Goal: Check status: Check status

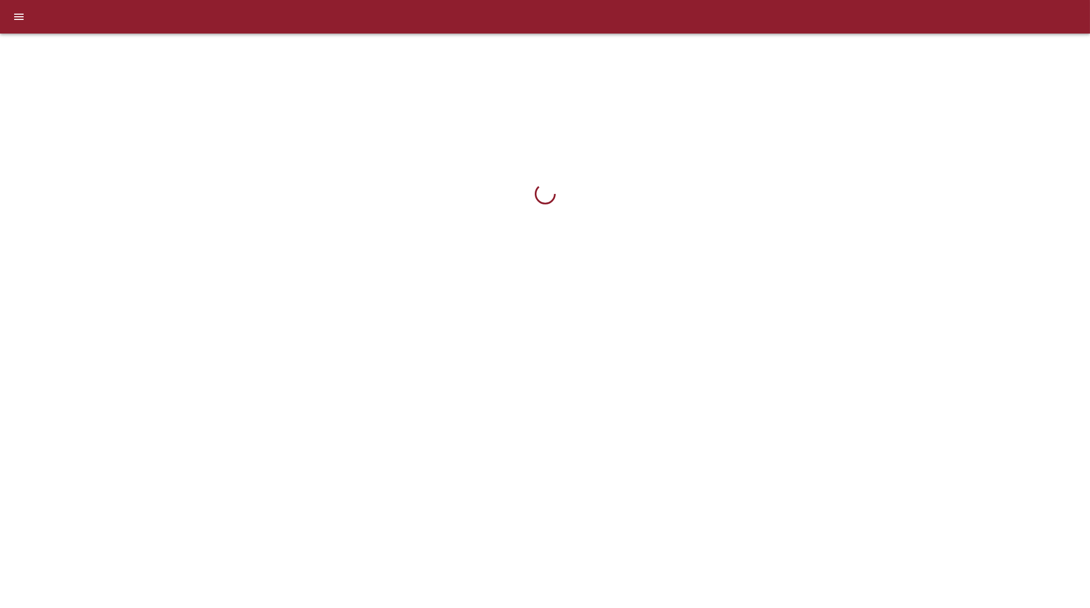
click at [24, 23] on icon "menu" at bounding box center [19, 16] width 13 height 13
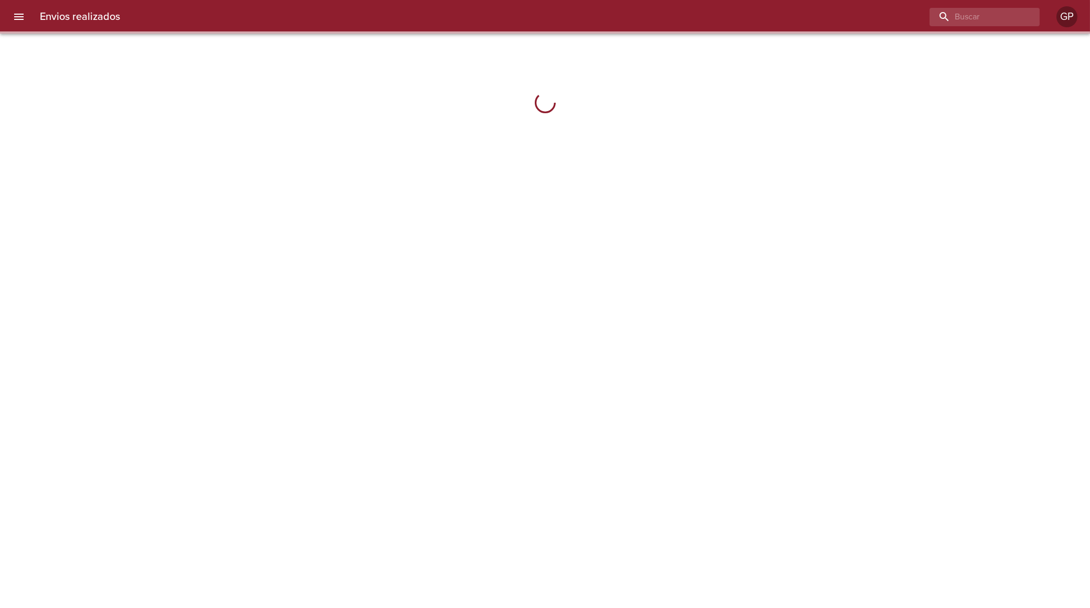
click at [19, 23] on button "menu" at bounding box center [18, 16] width 25 height 25
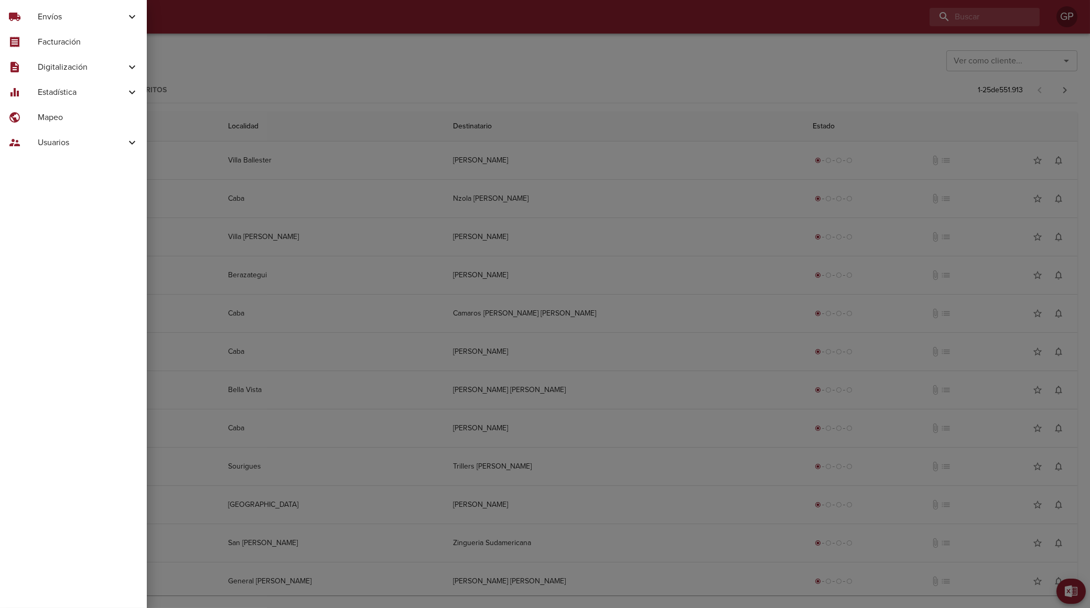
click at [101, 66] on span "Digitalización" at bounding box center [82, 67] width 88 height 13
click at [70, 96] on span "Skf Guias" at bounding box center [86, 93] width 105 height 10
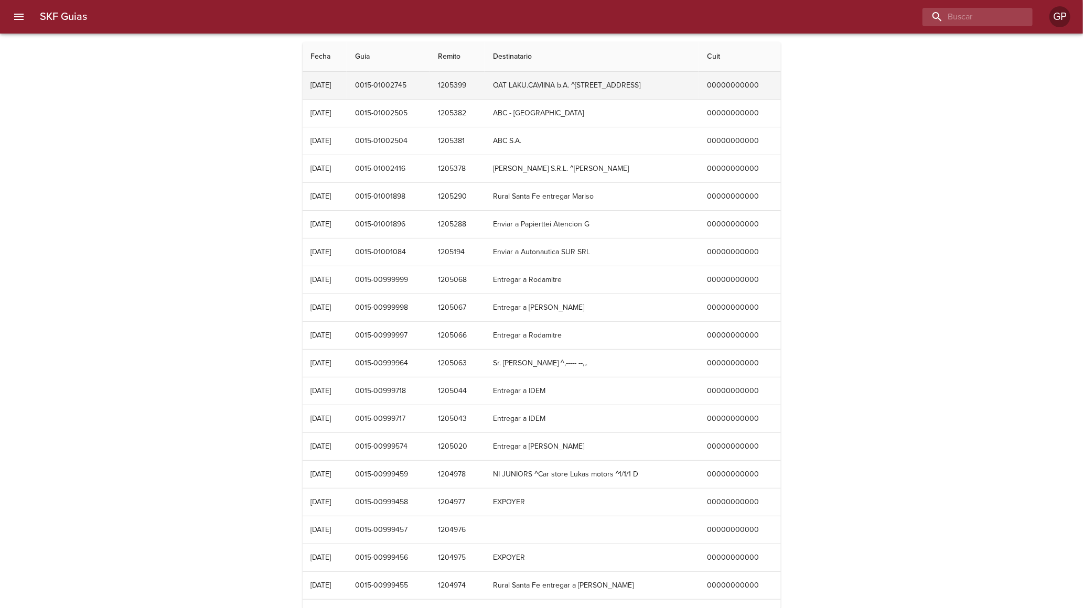
drag, startPoint x: 558, startPoint y: 86, endPoint x: 559, endPoint y: 91, distance: 5.3
click at [558, 86] on td "OAT LAKU.CAVIINA b.A. ^[STREET_ADDRESS]" at bounding box center [592, 85] width 214 height 27
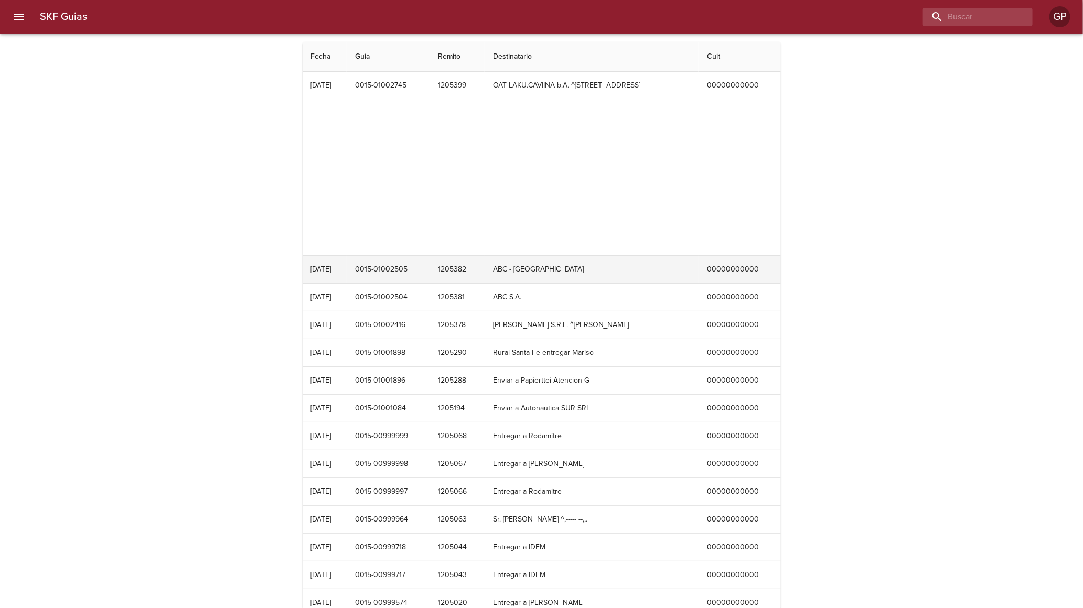
click at [565, 272] on td "ABC - [GEOGRAPHIC_DATA]" at bounding box center [592, 269] width 214 height 27
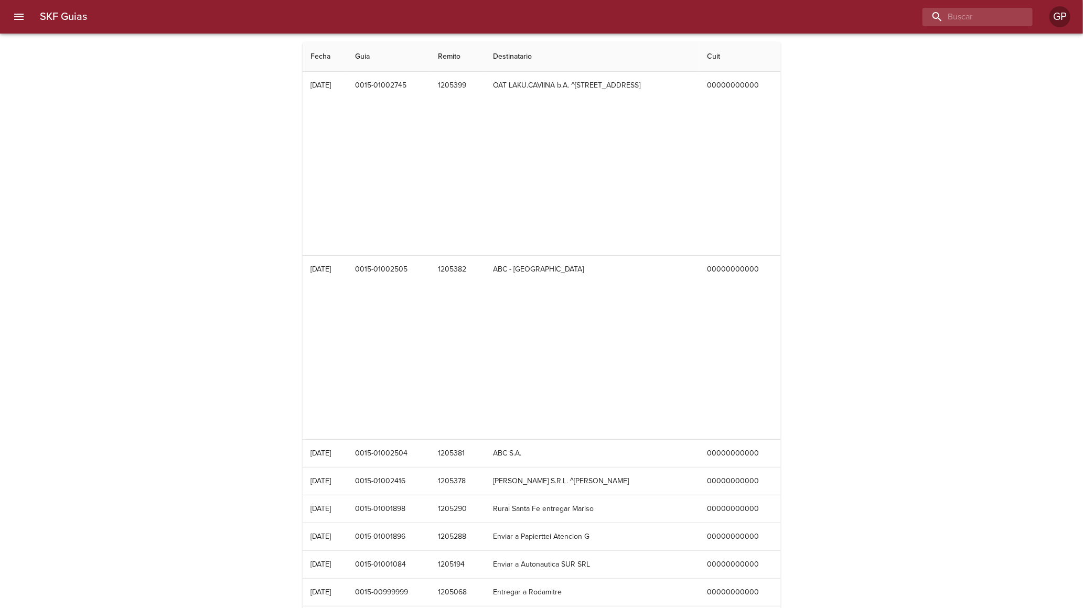
drag, startPoint x: 536, startPoint y: 325, endPoint x: 553, endPoint y: 358, distance: 37.3
click at [553, 369] on div "Table digitalización - SKF Guias" at bounding box center [542, 361] width 462 height 131
drag, startPoint x: 526, startPoint y: 385, endPoint x: 531, endPoint y: 366, distance: 19.6
click at [554, 379] on div "Table digitalización - SKF Guias" at bounding box center [542, 361] width 462 height 131
drag, startPoint x: 531, startPoint y: 366, endPoint x: 562, endPoint y: 389, distance: 38.3
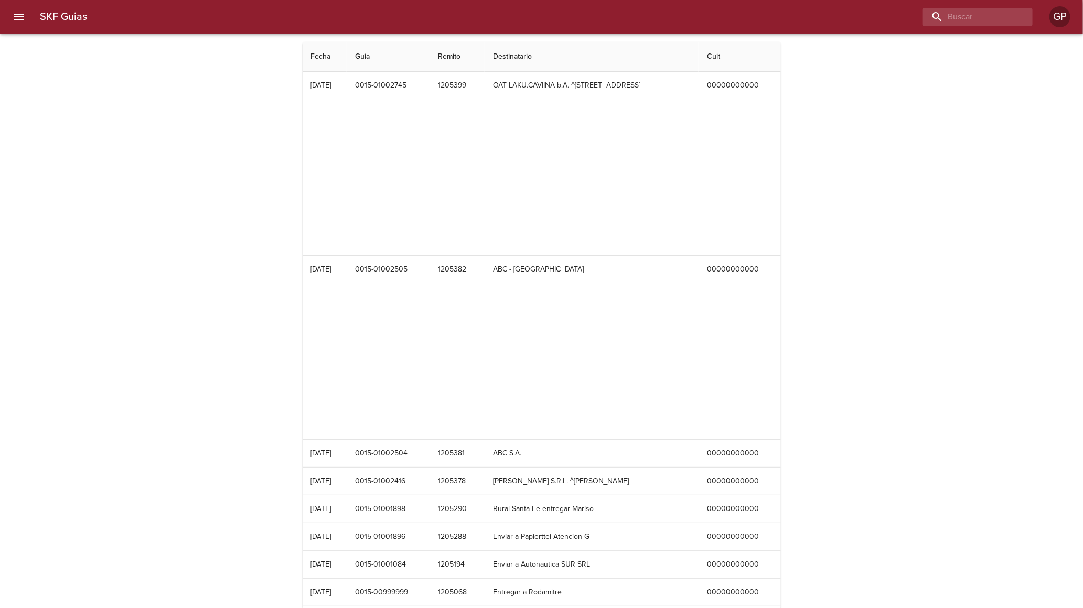
click at [535, 402] on div "Table digitalización - SKF Guias" at bounding box center [542, 361] width 462 height 131
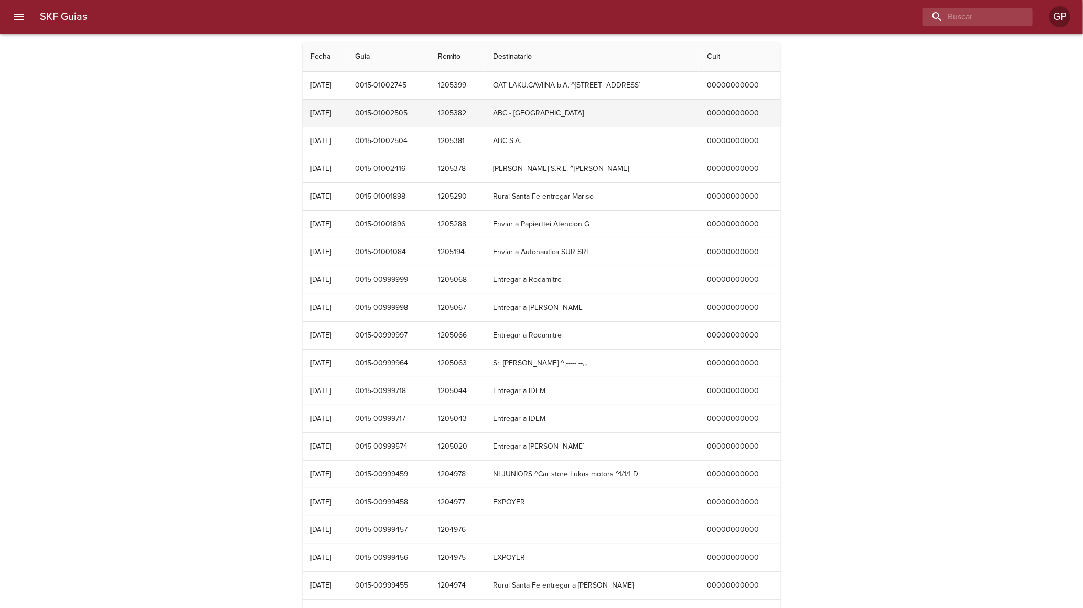
click at [667, 106] on td "ABC - [GEOGRAPHIC_DATA]" at bounding box center [592, 113] width 214 height 27
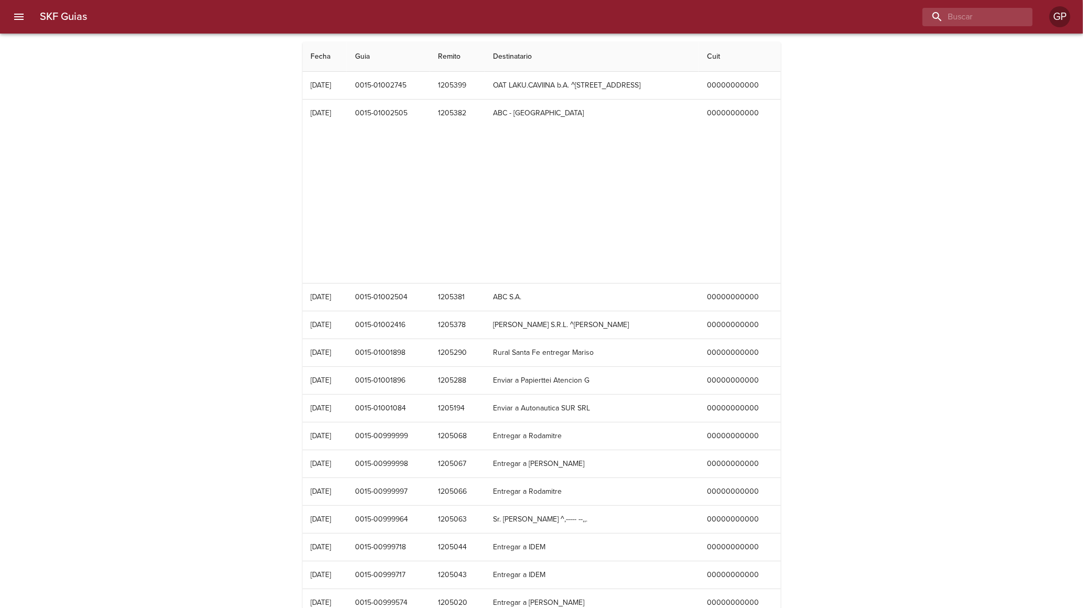
click at [27, 15] on button "menu" at bounding box center [18, 16] width 25 height 25
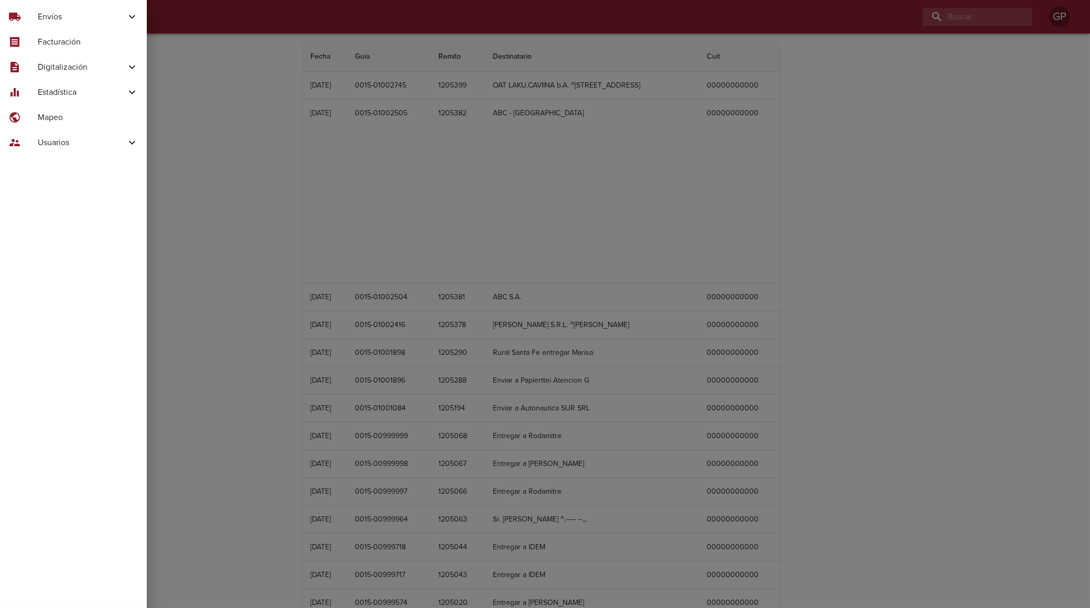
click at [87, 20] on span "Envíos" at bounding box center [82, 16] width 88 height 13
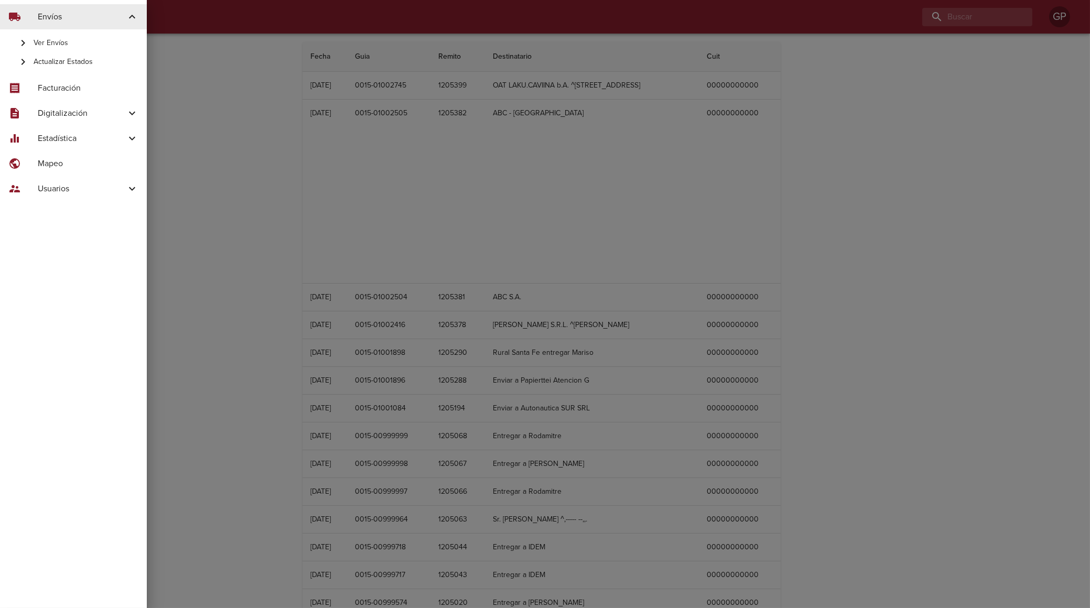
click at [59, 46] on span "Ver Envíos" at bounding box center [86, 43] width 105 height 10
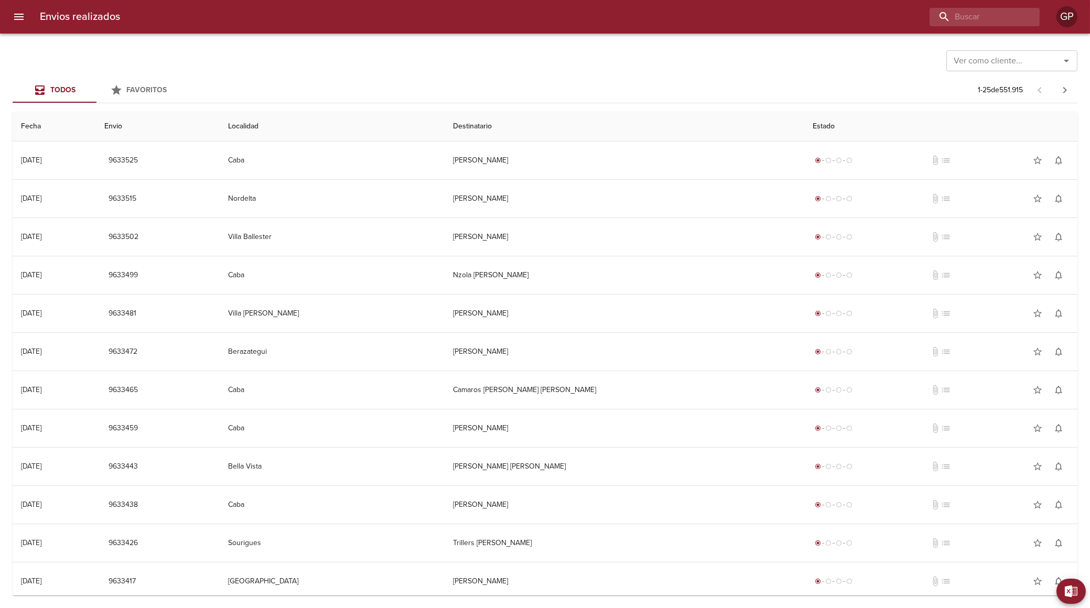
click at [1000, 67] on input "Ver como cliente..." at bounding box center [997, 61] width 94 height 15
type input "s"
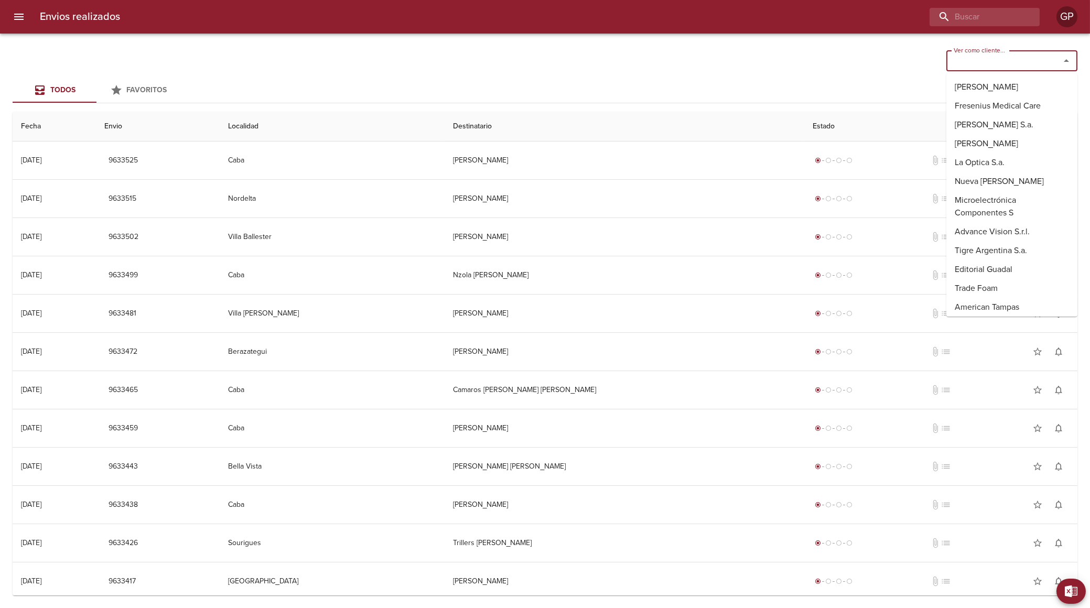
type input "k"
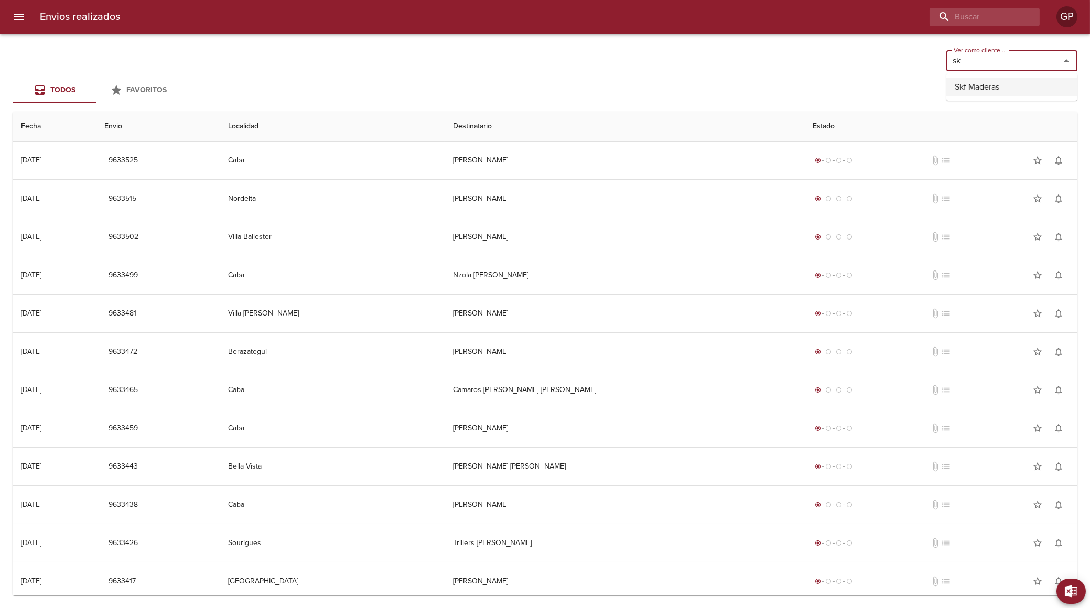
click at [1013, 88] on li "Skf Maderas" at bounding box center [1012, 87] width 131 height 19
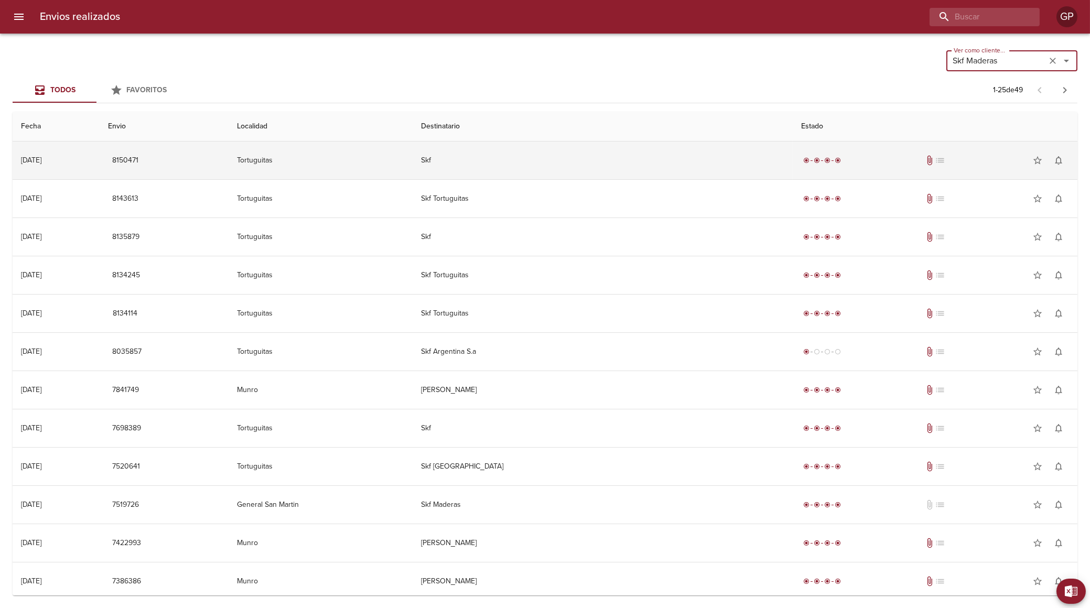
type input "Skf Maderas"
click at [879, 157] on div "radio_button_checked radio_button_checked radio_button_checked radio_button_che…" at bounding box center [935, 160] width 268 height 21
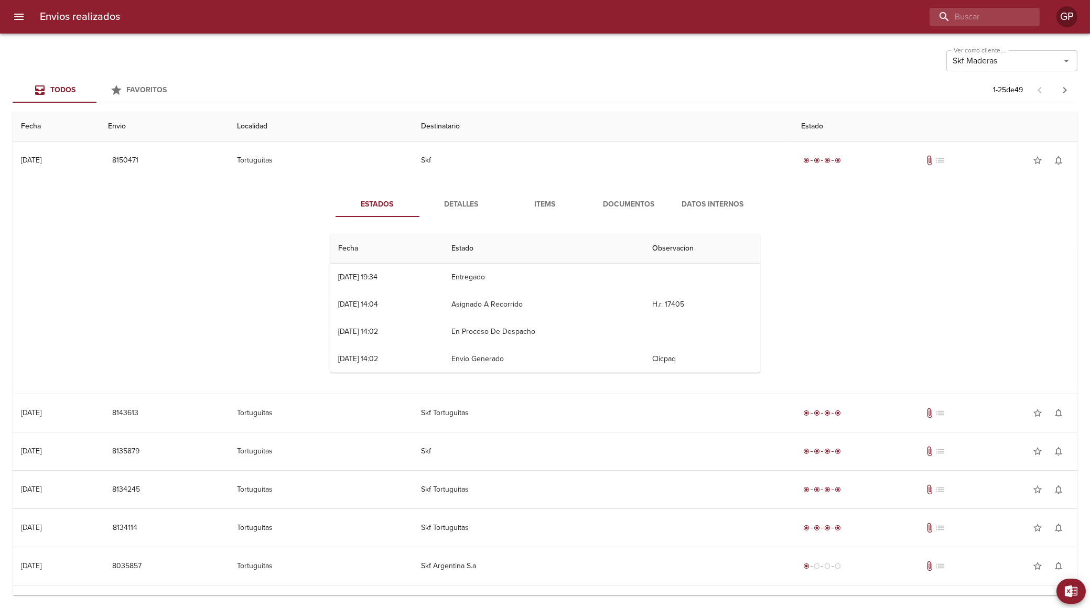
click at [613, 205] on span "Documentos" at bounding box center [629, 204] width 71 height 13
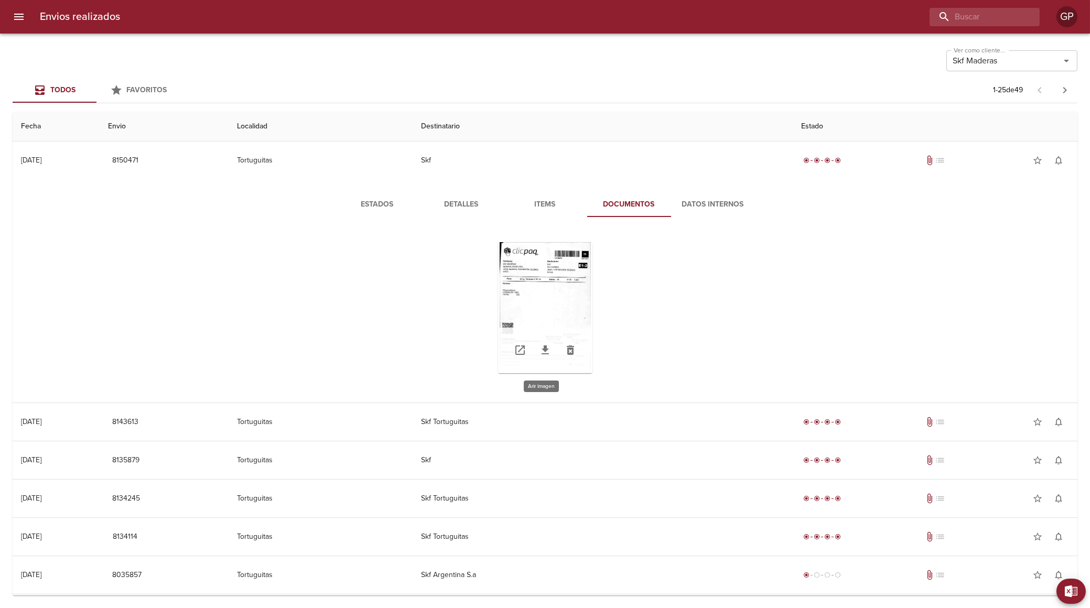
click at [555, 285] on div "Tabla de envíos del cliente" at bounding box center [545, 307] width 94 height 131
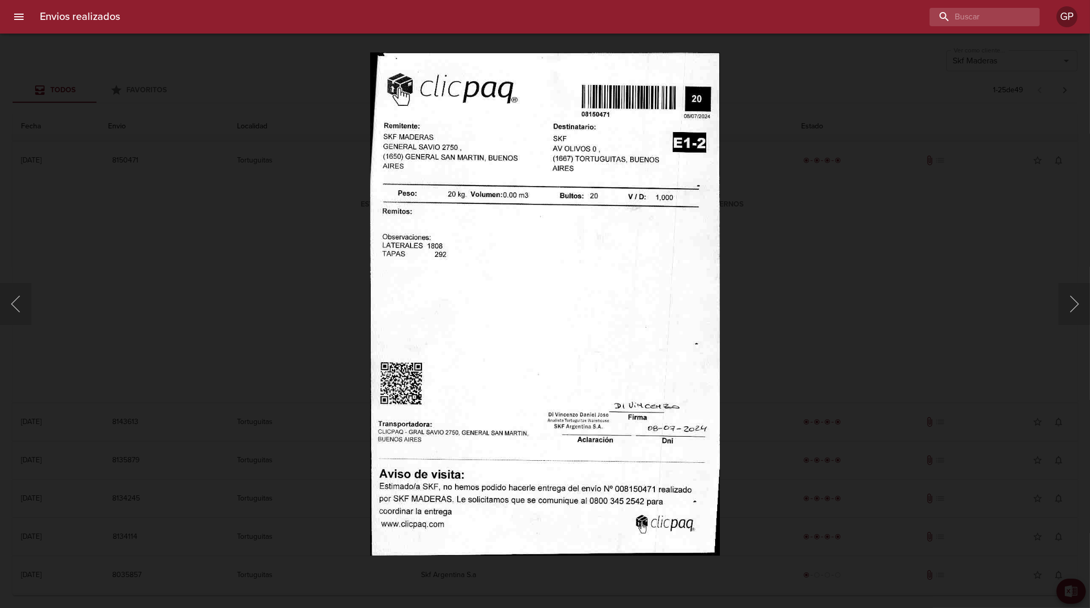
click at [844, 143] on div "Lightbox" at bounding box center [545, 304] width 1090 height 608
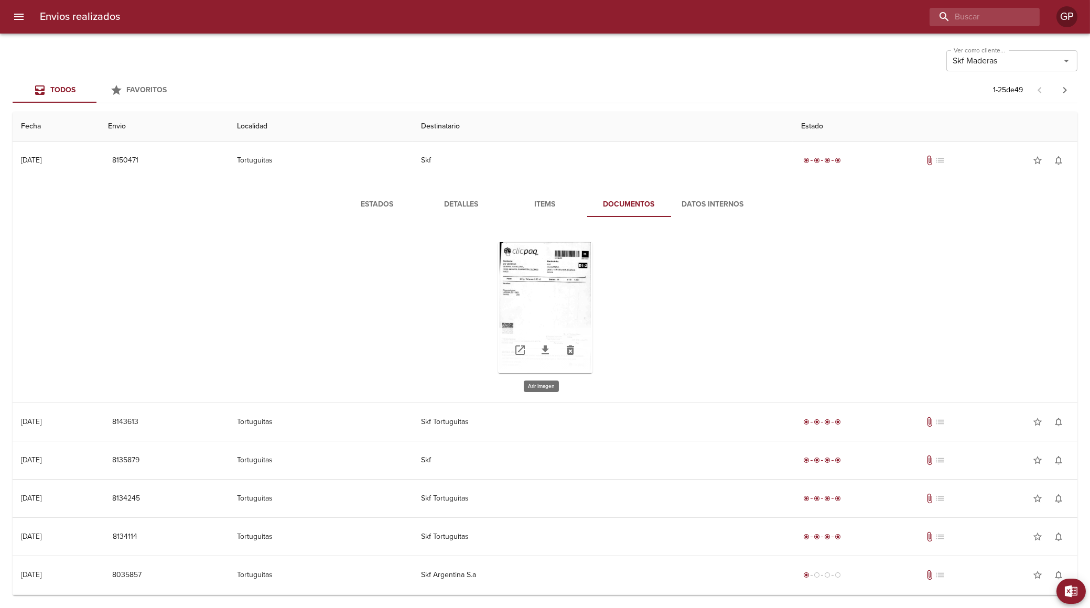
click at [548, 284] on div "Tabla de envíos del cliente" at bounding box center [545, 307] width 94 height 131
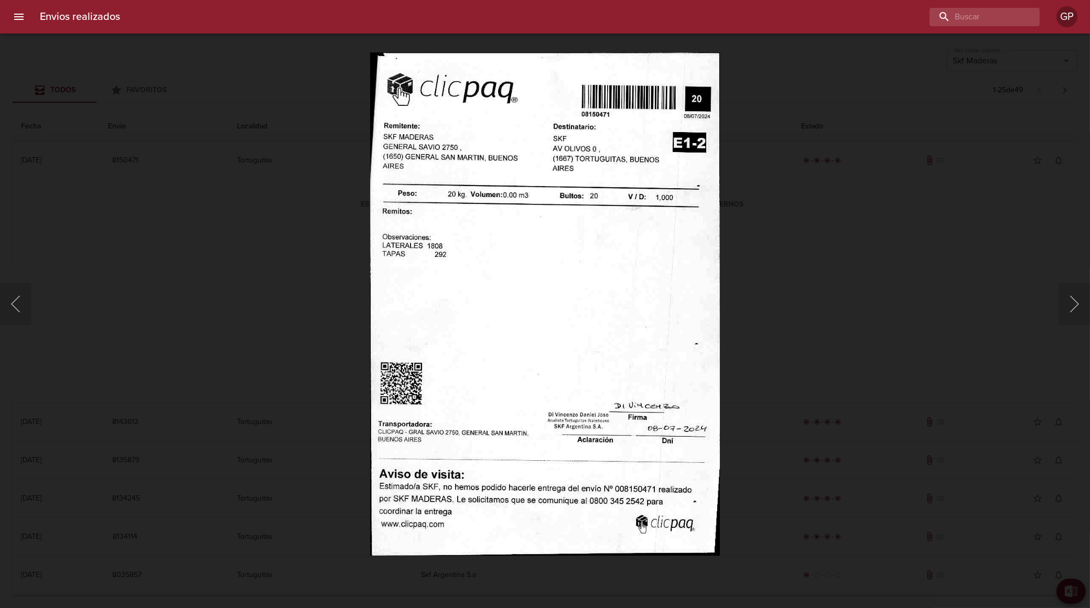
click at [932, 258] on div "Lightbox" at bounding box center [545, 304] width 1090 height 608
click at [1015, 162] on div "Lightbox" at bounding box center [545, 304] width 1090 height 608
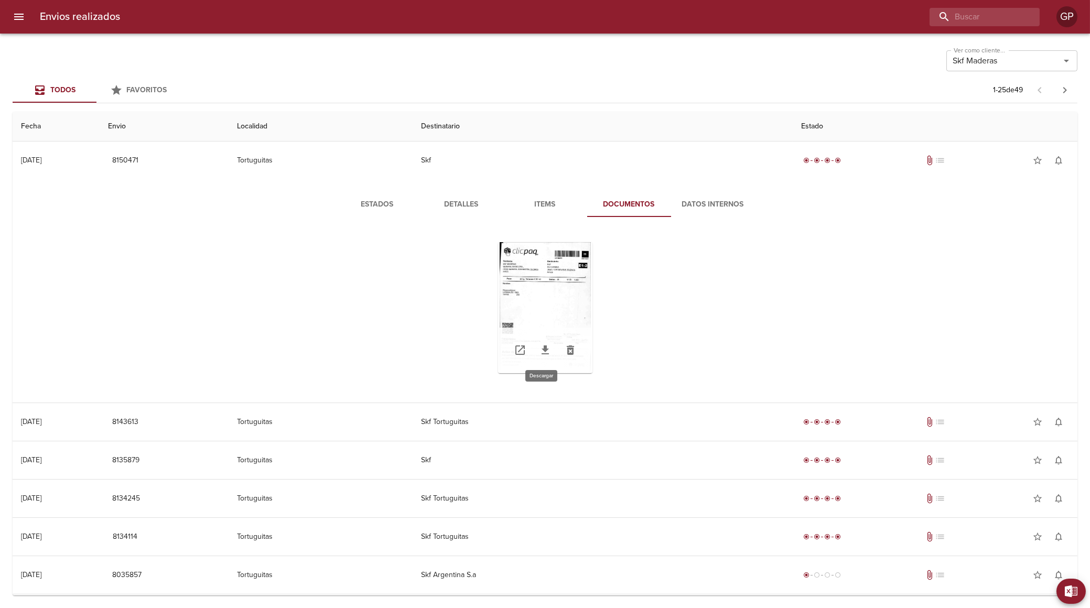
click at [546, 349] on icon "Tabla de envíos del cliente" at bounding box center [545, 350] width 13 height 13
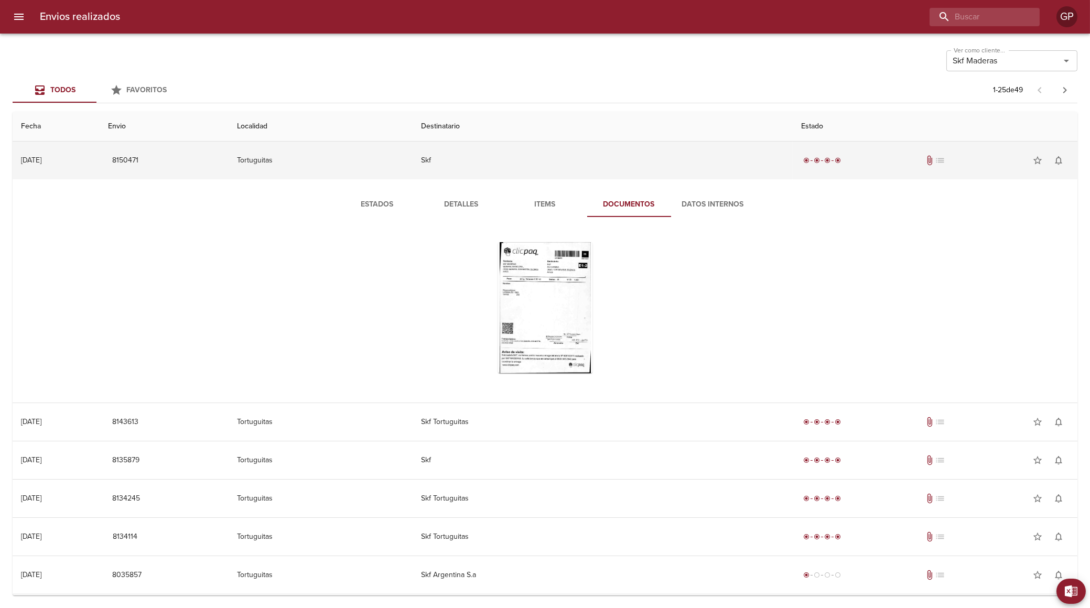
click at [100, 157] on td "08/07 [DATE]" at bounding box center [56, 161] width 87 height 38
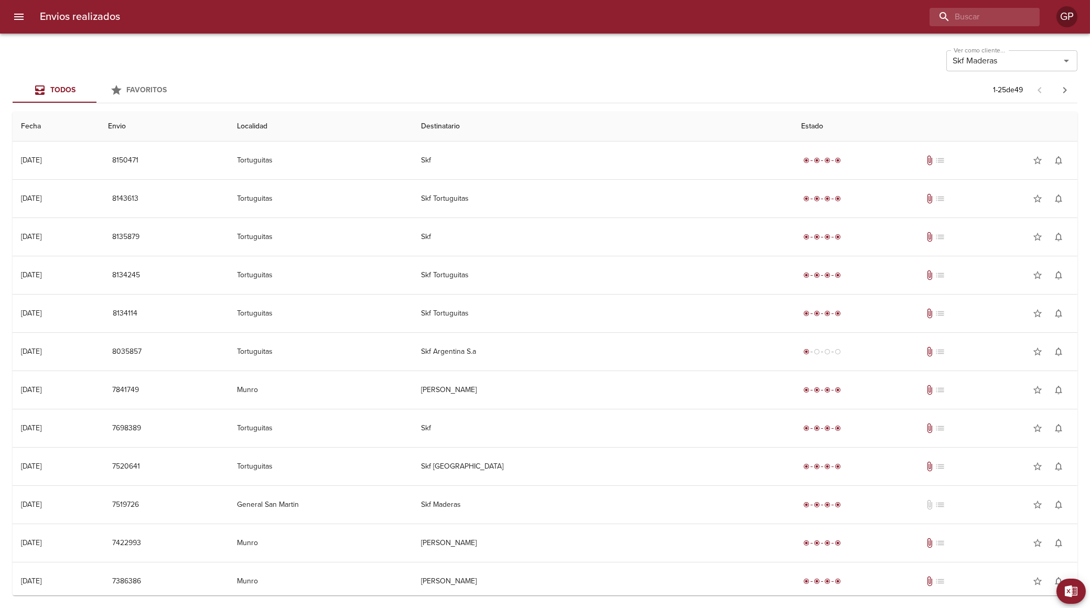
click at [198, 125] on th "Envio" at bounding box center [164, 127] width 129 height 30
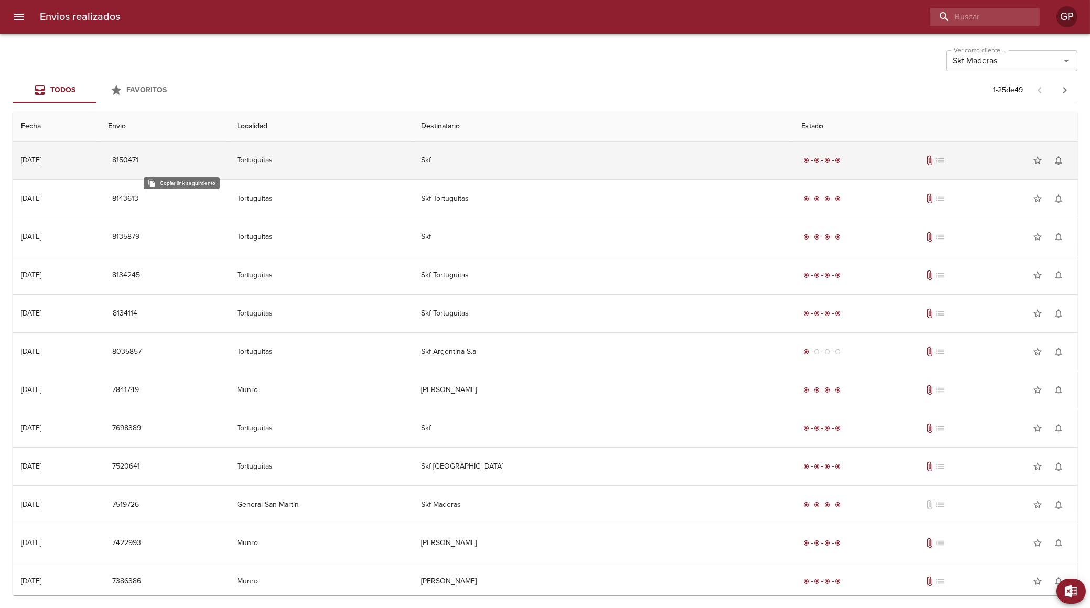
drag, startPoint x: 207, startPoint y: 155, endPoint x: 165, endPoint y: 160, distance: 42.3
click at [165, 160] on td "8150471" at bounding box center [164, 161] width 129 height 38
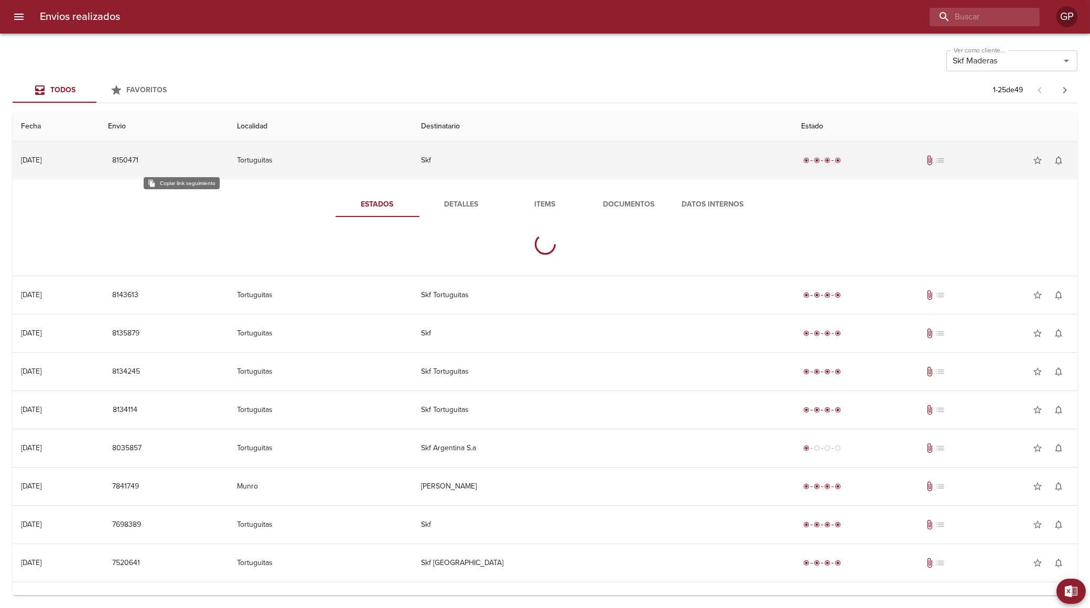
click at [138, 158] on span "8150471" at bounding box center [125, 160] width 26 height 13
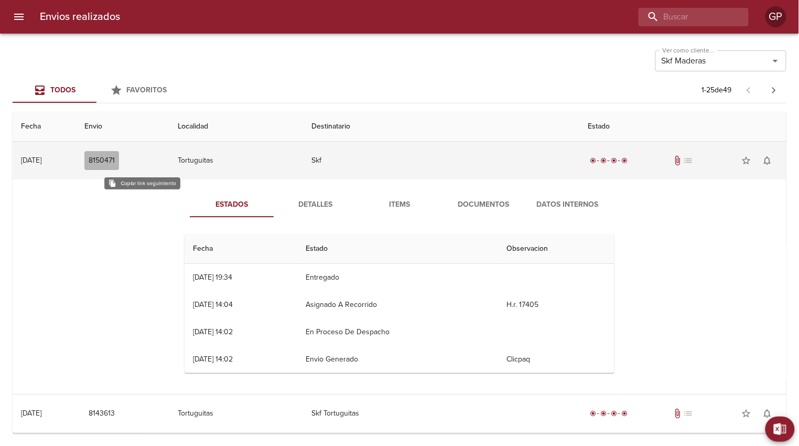
click at [115, 162] on span "8150471" at bounding box center [102, 160] width 26 height 13
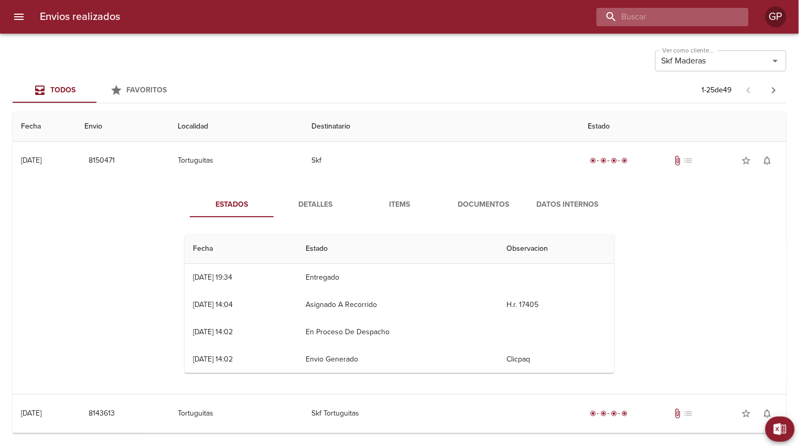
click at [654, 13] on input "buscar" at bounding box center [664, 17] width 134 height 18
paste input "[URL][DOMAIN_NAME]"
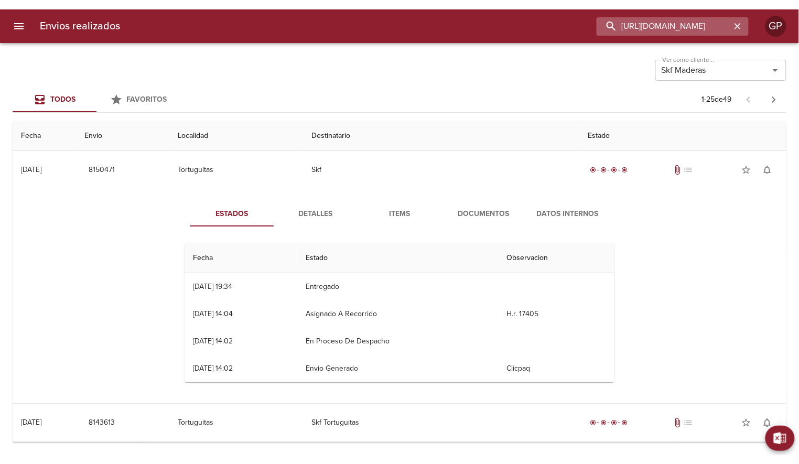
scroll to position [0, 66]
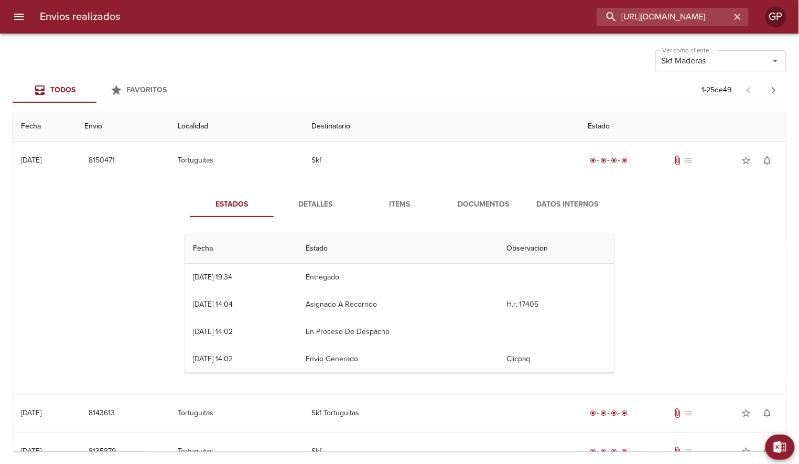
type input "[URL][DOMAIN_NAME]"
click at [530, 99] on div "Todos Favoritos 1 - 25 de 49" at bounding box center [400, 90] width 774 height 25
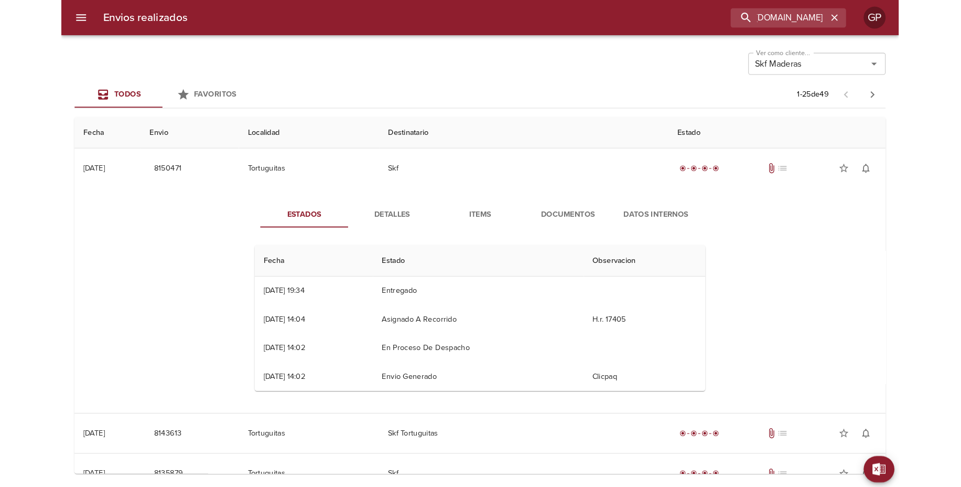
scroll to position [0, 0]
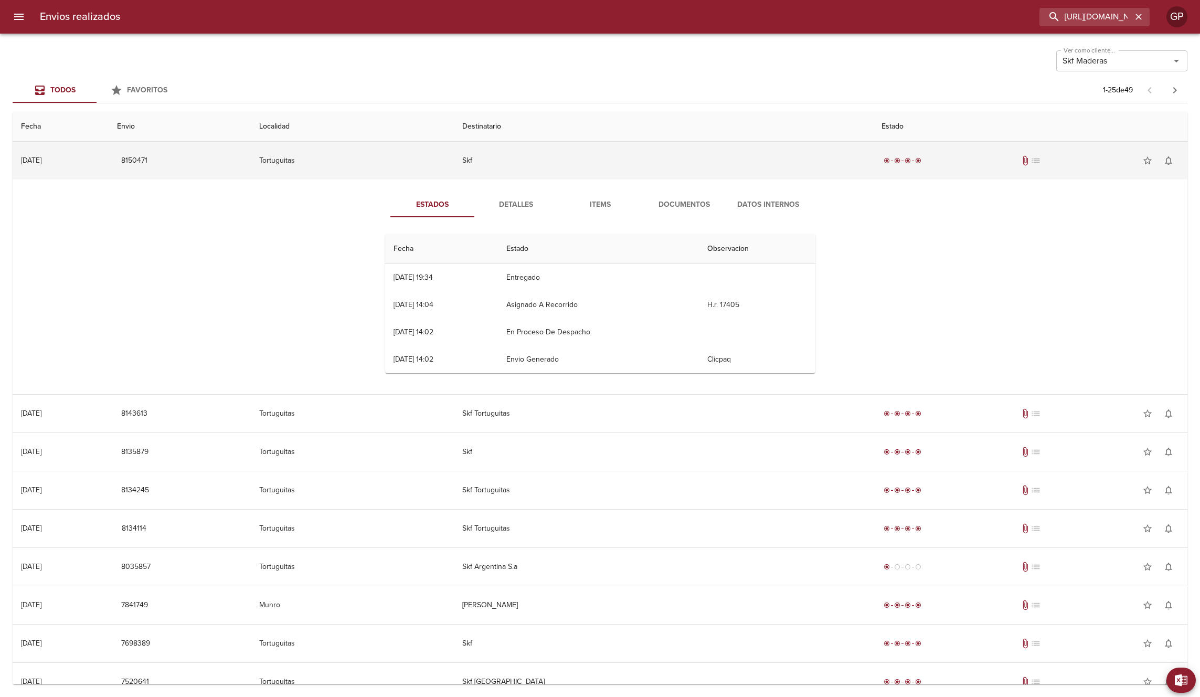
click at [454, 170] on td "Tortuguitas" at bounding box center [352, 161] width 203 height 38
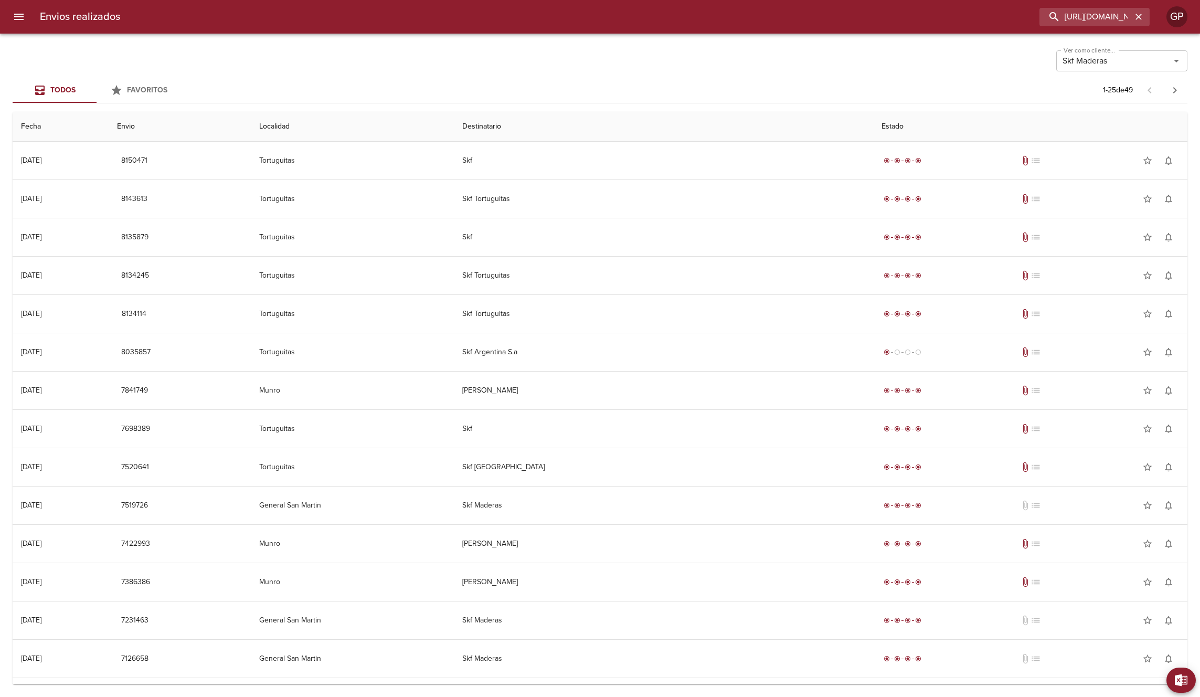
click at [148, 42] on div "Ver como cliente... [PERSON_NAME] Ver como cliente... Todos Favoritos 1 - 25 de…" at bounding box center [600, 365] width 1200 height 663
click at [568, 60] on div "Ver como cliente... [PERSON_NAME] Ver como cliente..." at bounding box center [600, 59] width 1174 height 27
